Goal: Information Seeking & Learning: Find specific fact

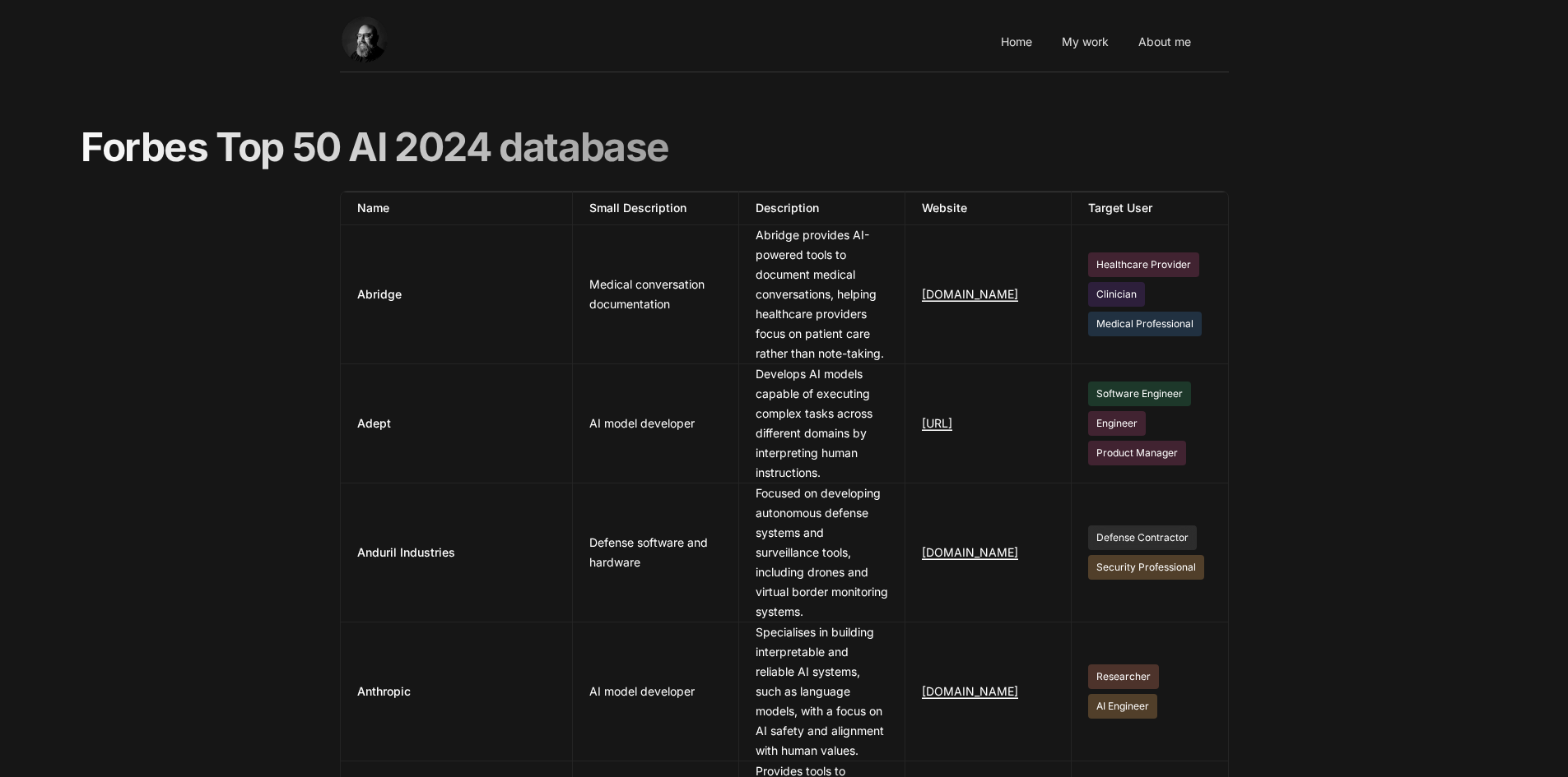
click at [901, 129] on div "Forbes Top 50 AI 2024 database" at bounding box center [784, 148] width 1410 height 51
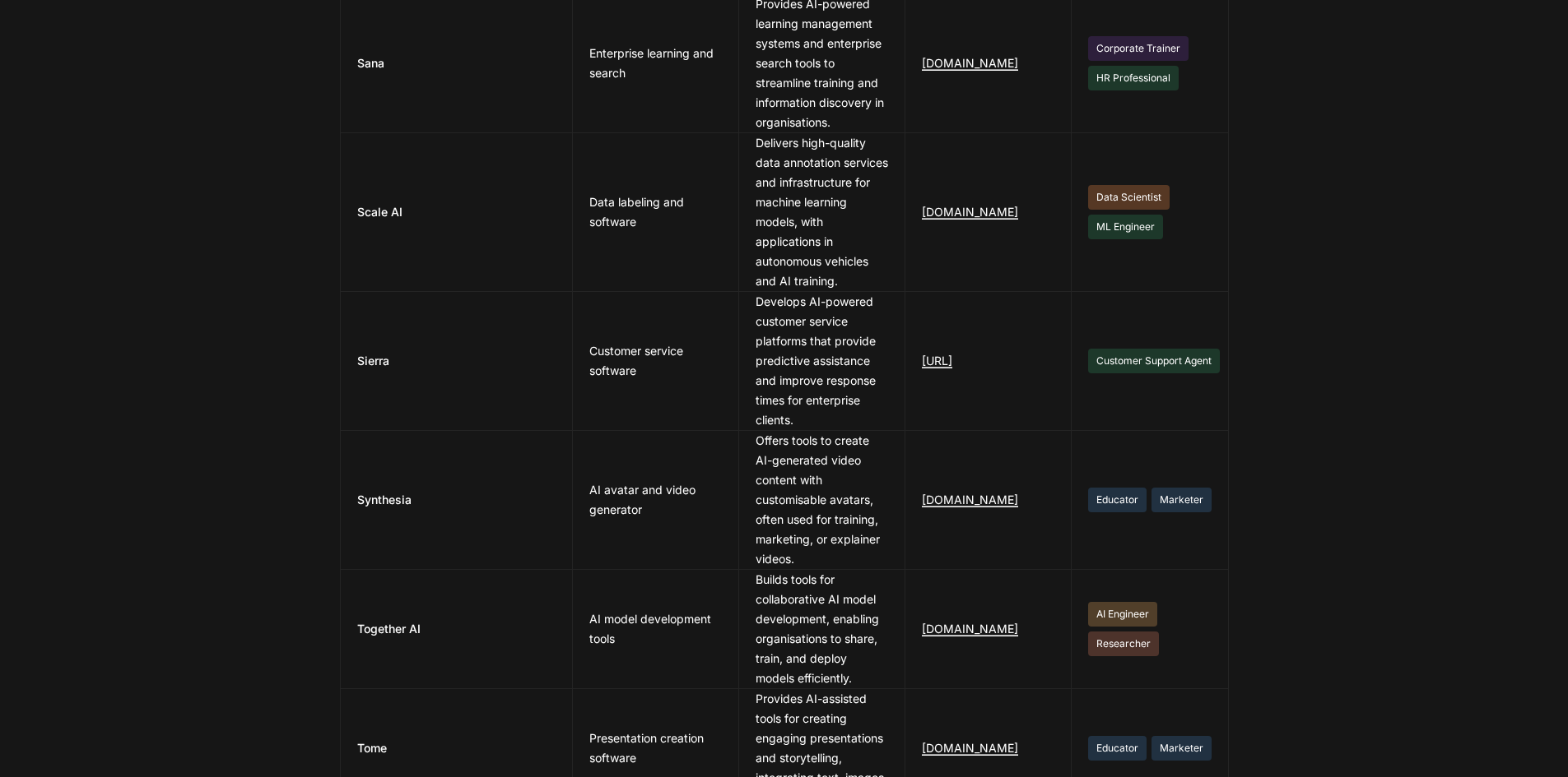
scroll to position [5291, 0]
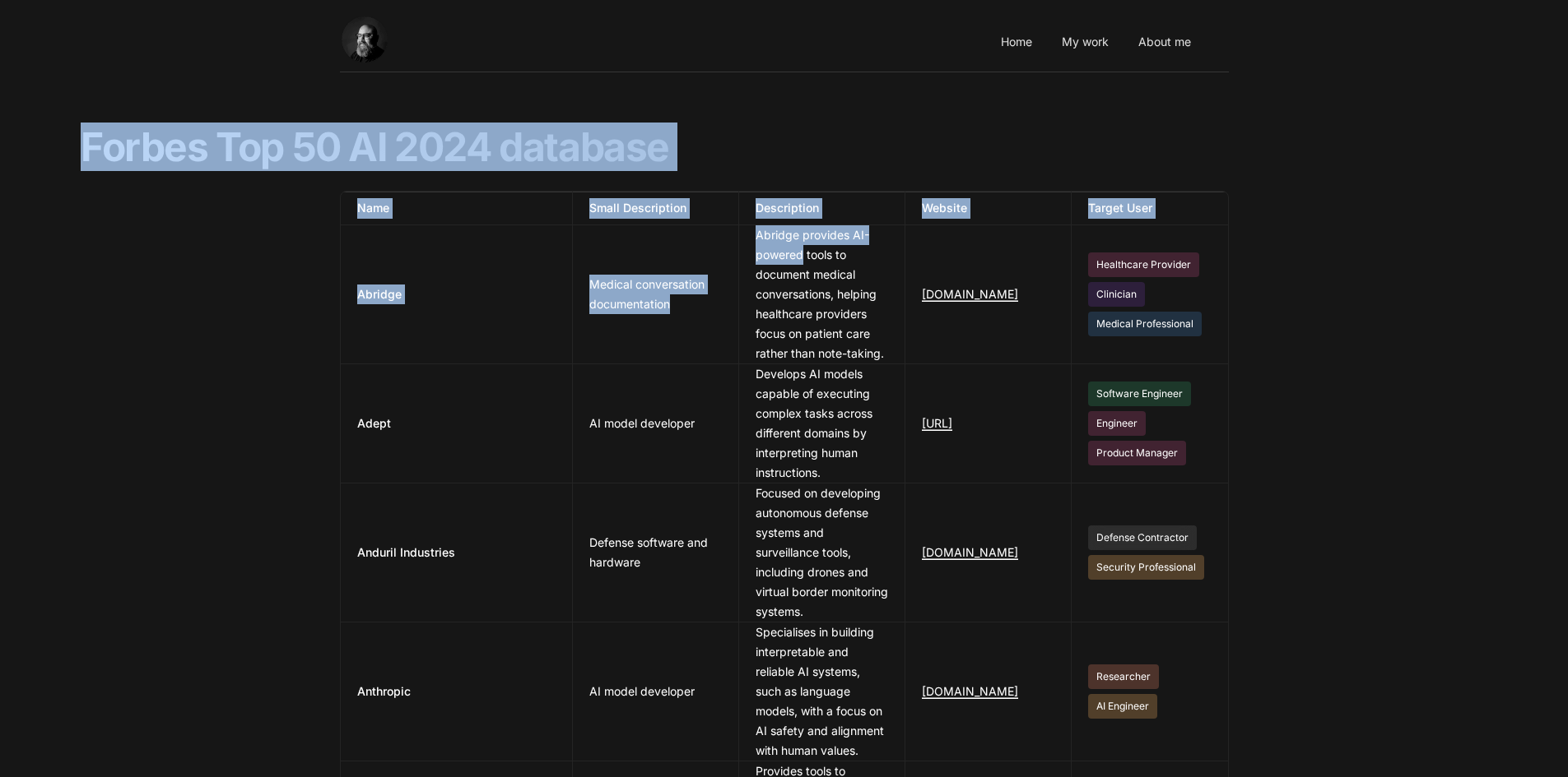
drag, startPoint x: 77, startPoint y: 139, endPoint x: 550, endPoint y: 234, distance: 482.4
click at [1052, 138] on div "Forbes Top 50 AI 2024 database" at bounding box center [784, 148] width 1410 height 51
